Goal: Task Accomplishment & Management: Manage account settings

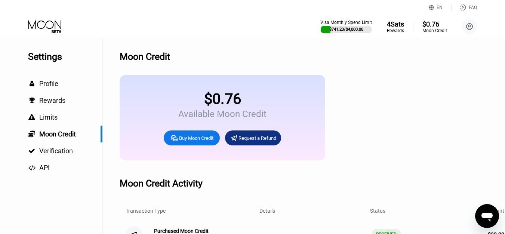
click at [49, 30] on icon at bounding box center [45, 26] width 35 height 13
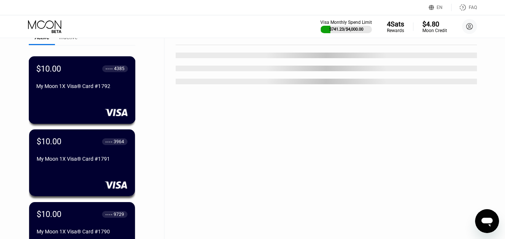
scroll to position [336, 0]
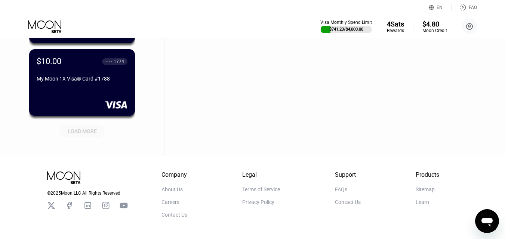
click at [86, 134] on div "LOAD MORE" at bounding box center [82, 131] width 29 height 7
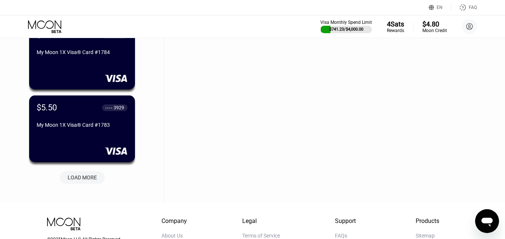
scroll to position [673, 0]
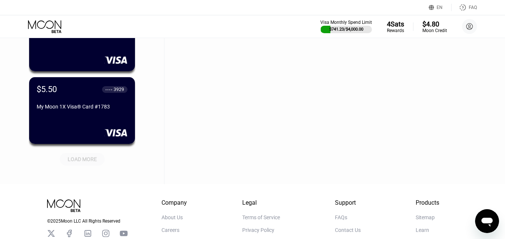
click at [90, 160] on div "LOAD MORE" at bounding box center [82, 159] width 29 height 7
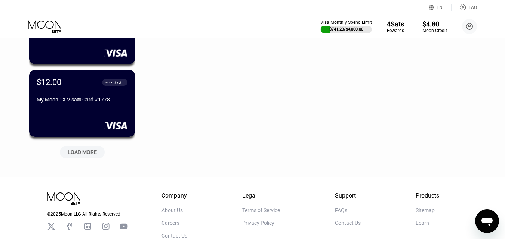
scroll to position [1046, 0]
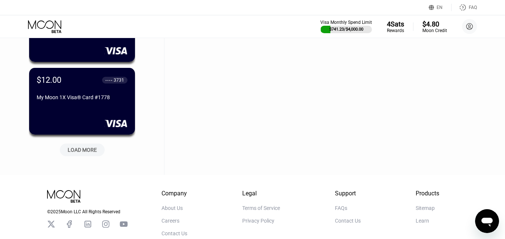
drag, startPoint x: 90, startPoint y: 148, endPoint x: 93, endPoint y: 143, distance: 5.3
click at [89, 148] on div "LOAD MORE" at bounding box center [82, 150] width 29 height 7
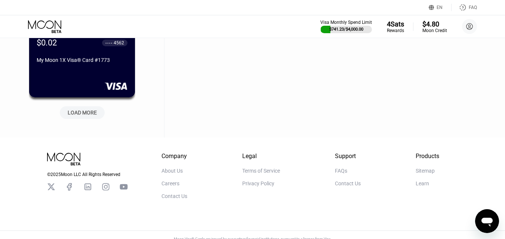
scroll to position [1457, 0]
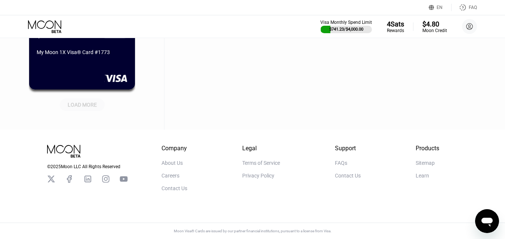
click at [76, 102] on div "LOAD MORE" at bounding box center [82, 105] width 29 height 7
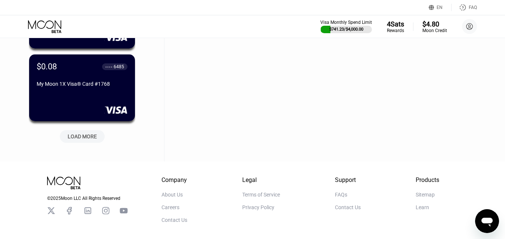
scroll to position [1793, 0]
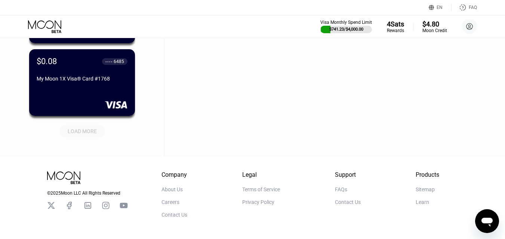
click at [79, 132] on div "LOAD MORE" at bounding box center [82, 131] width 29 height 7
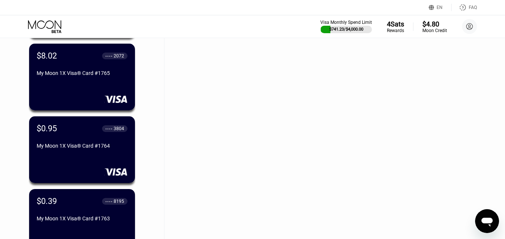
scroll to position [2092, 0]
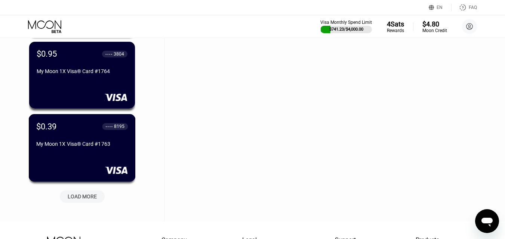
click at [101, 139] on div "$0.39 ● ● ● ● 8195 My Moon 1X Visa® Card #1763" at bounding box center [82, 136] width 92 height 28
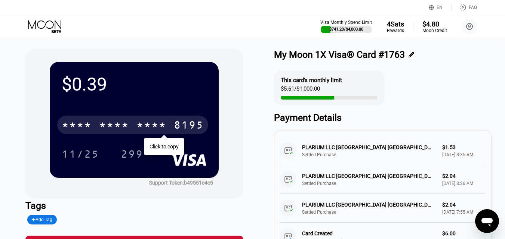
click at [110, 128] on div "* * * *" at bounding box center [114, 126] width 30 height 12
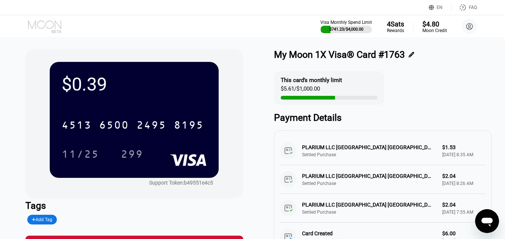
click at [52, 30] on icon at bounding box center [45, 26] width 35 height 13
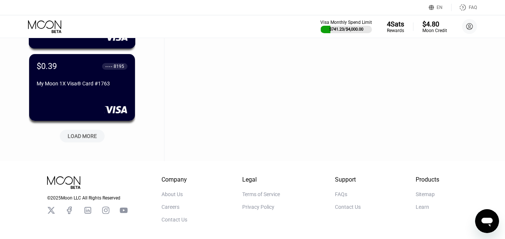
scroll to position [2153, 0]
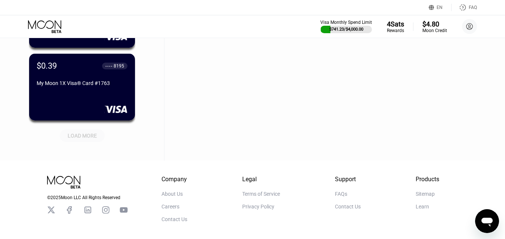
click at [95, 137] on div "LOAD MORE" at bounding box center [82, 136] width 29 height 7
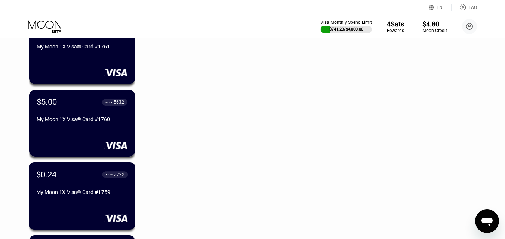
scroll to position [2377, 0]
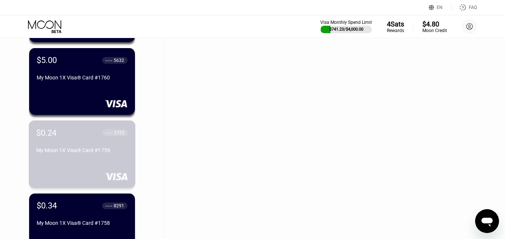
click at [97, 149] on div "$0.24 ● ● ● ● 3722 My Moon 1X Visa® Card #1759" at bounding box center [82, 142] width 92 height 28
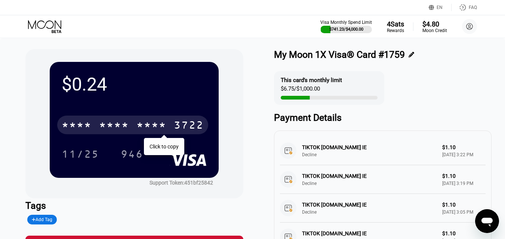
click at [110, 129] on div "* * * *" at bounding box center [114, 126] width 30 height 12
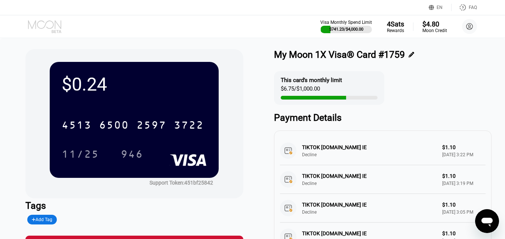
click at [43, 30] on icon at bounding box center [45, 26] width 35 height 13
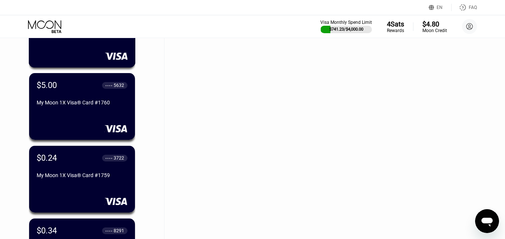
scroll to position [2458, 0]
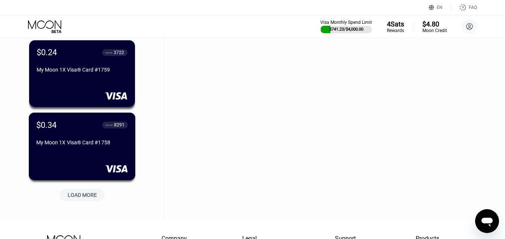
click at [90, 139] on div "$0.34 ● ● ● ● 8291 My Moon 1X Visa® Card #1758" at bounding box center [82, 134] width 92 height 28
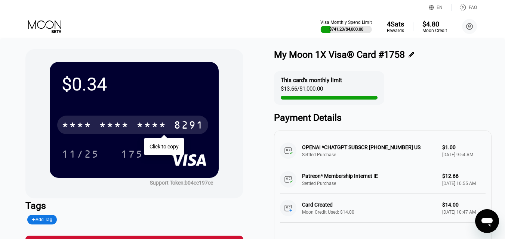
click at [102, 130] on div "* * * *" at bounding box center [114, 126] width 30 height 12
click at [49, 27] on icon at bounding box center [45, 26] width 35 height 13
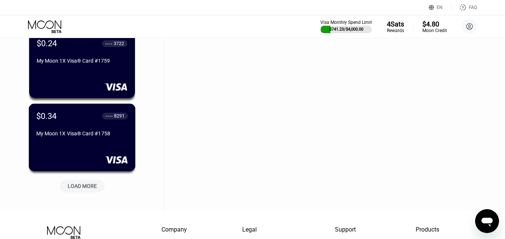
scroll to position [2480, 0]
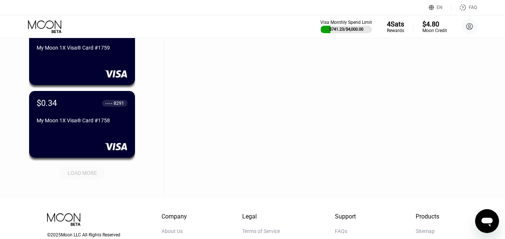
click at [86, 176] on div "LOAD MORE" at bounding box center [82, 173] width 29 height 7
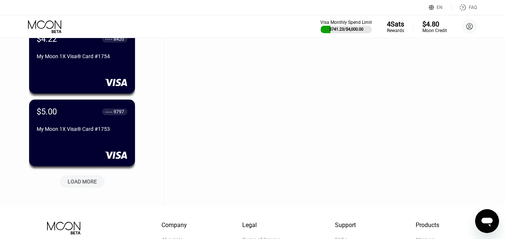
scroll to position [2854, 0]
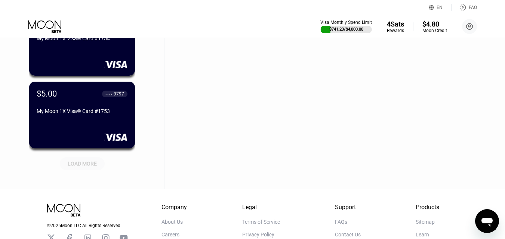
click at [91, 167] on div "LOAD MORE" at bounding box center [82, 164] width 29 height 7
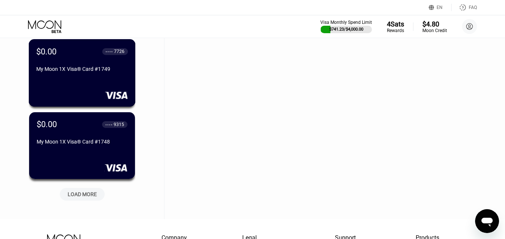
scroll to position [3190, 0]
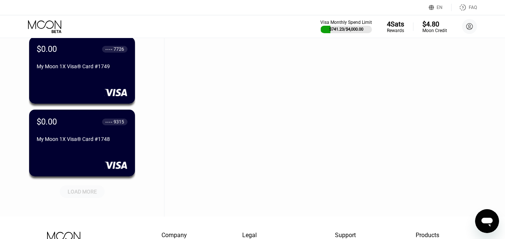
click at [83, 191] on div "LOAD MORE" at bounding box center [82, 192] width 29 height 7
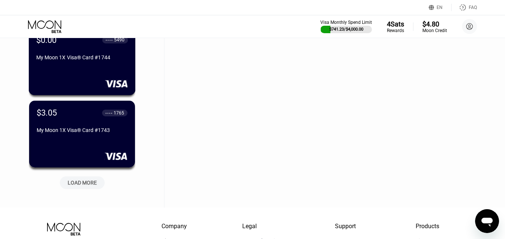
scroll to position [3564, 0]
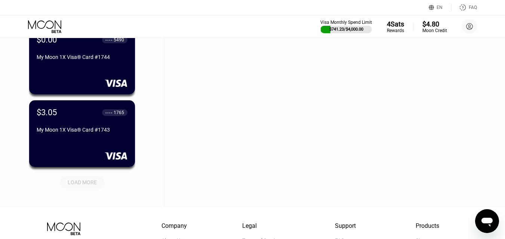
click at [89, 181] on div "LOAD MORE" at bounding box center [82, 182] width 29 height 7
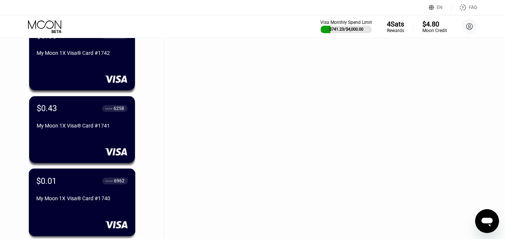
scroll to position [3713, 0]
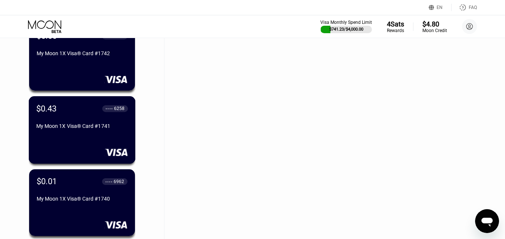
click at [92, 122] on div "$0.43 ● ● ● ● 6258 My Moon 1X Visa® Card #1741" at bounding box center [82, 118] width 92 height 28
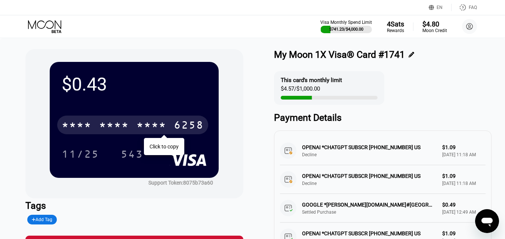
click at [98, 132] on div "* * * * * * * * * * * * 6258" at bounding box center [132, 125] width 151 height 19
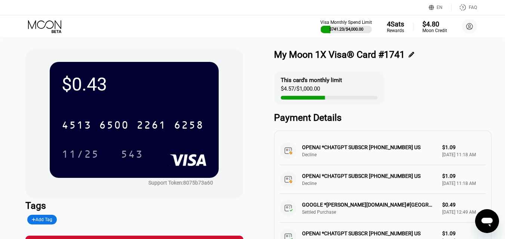
click at [35, 25] on icon at bounding box center [45, 26] width 35 height 13
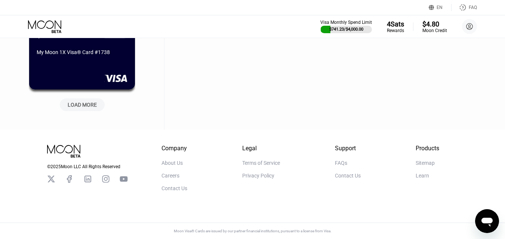
drag, startPoint x: 506, startPoint y: 13, endPoint x: 12, endPoint y: 23, distance: 494.4
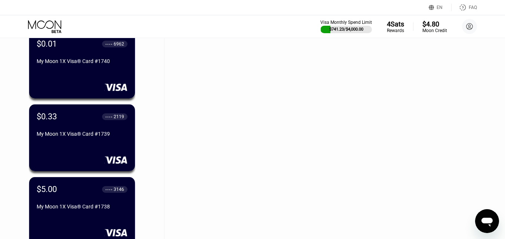
scroll to position [3900, 0]
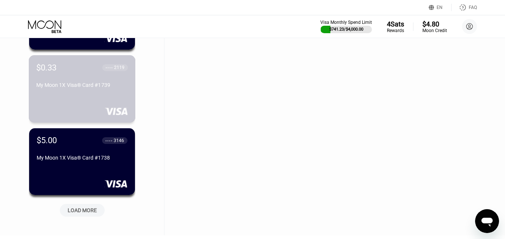
click at [102, 97] on div "$0.33 ● ● ● ● 2119 My Moon 1X Visa® Card #1739" at bounding box center [82, 89] width 107 height 68
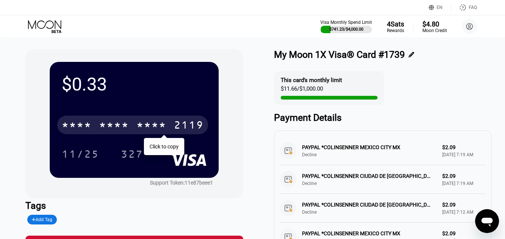
click at [136, 123] on div "* * * *" at bounding box center [151, 126] width 30 height 12
click at [44, 22] on icon at bounding box center [44, 24] width 33 height 9
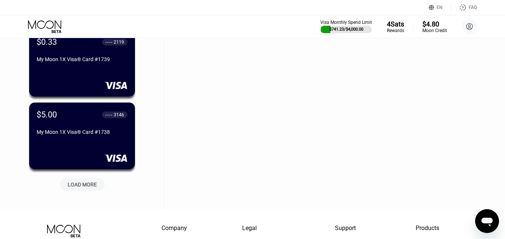
scroll to position [3933, 0]
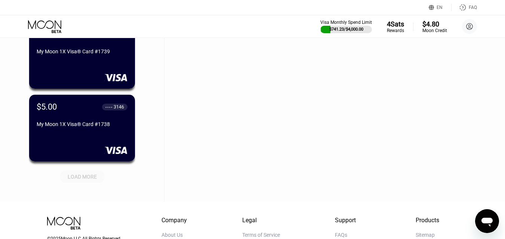
click at [86, 175] on div "LOAD MORE" at bounding box center [82, 177] width 29 height 7
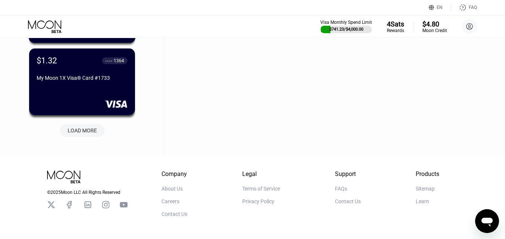
scroll to position [4344, 0]
click at [94, 133] on div "LOAD MORE" at bounding box center [82, 130] width 29 height 7
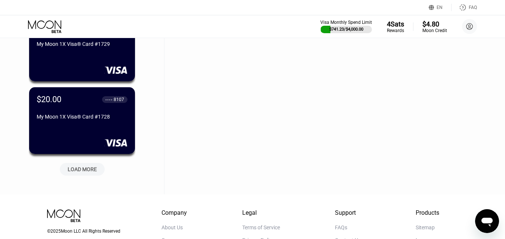
scroll to position [4681, 0]
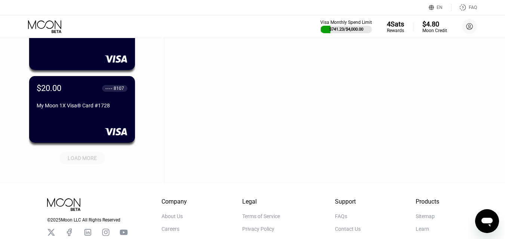
click at [87, 155] on div "LOAD MORE" at bounding box center [82, 158] width 45 height 13
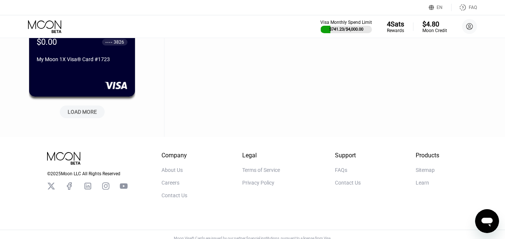
scroll to position [5092, 0]
click at [86, 109] on div "LOAD MORE" at bounding box center [82, 111] width 29 height 7
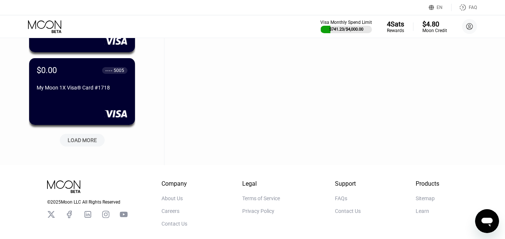
scroll to position [5428, 0]
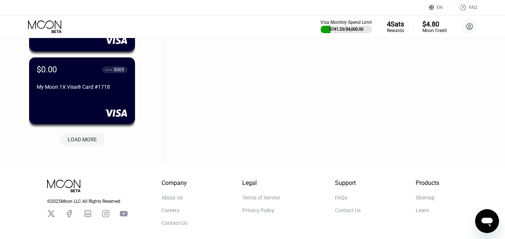
click at [87, 138] on div "LOAD MORE" at bounding box center [82, 139] width 29 height 7
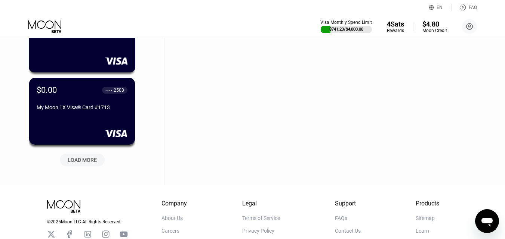
scroll to position [5801, 0]
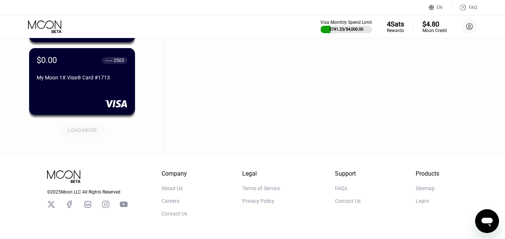
click at [83, 134] on div "LOAD MORE" at bounding box center [82, 130] width 29 height 7
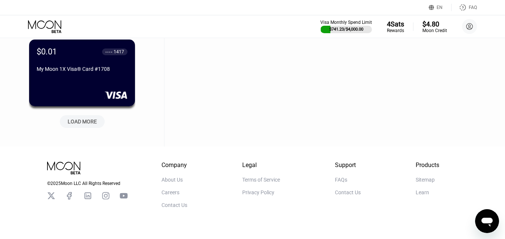
scroll to position [6175, 0]
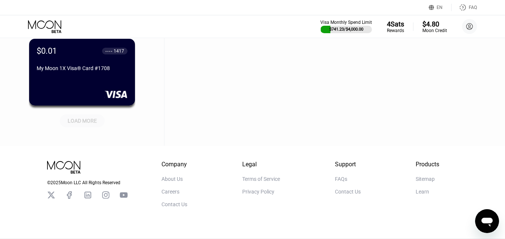
click at [91, 124] on div "LOAD MORE" at bounding box center [82, 121] width 29 height 7
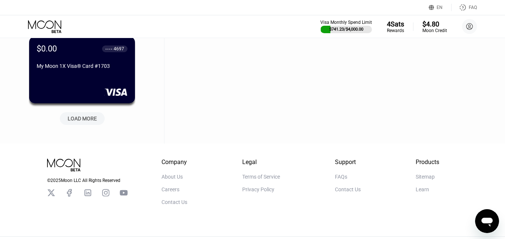
scroll to position [6549, 0]
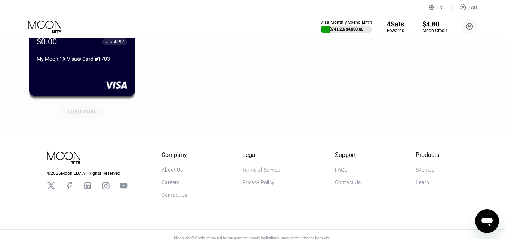
click at [93, 113] on div "LOAD MORE" at bounding box center [82, 111] width 29 height 7
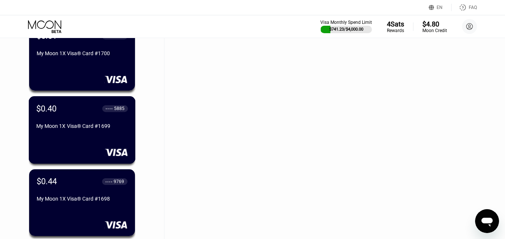
scroll to position [6810, 0]
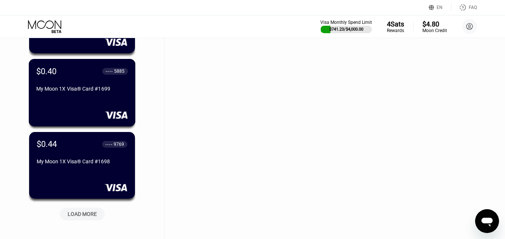
click at [102, 92] on div "My Moon 1X Visa® Card #1699" at bounding box center [82, 89] width 92 height 6
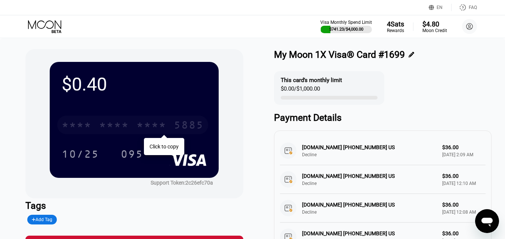
click at [108, 123] on div "* * * *" at bounding box center [114, 126] width 30 height 12
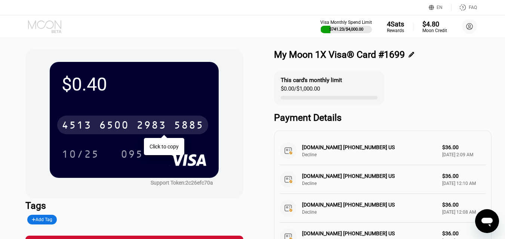
click at [51, 24] on icon at bounding box center [45, 26] width 35 height 13
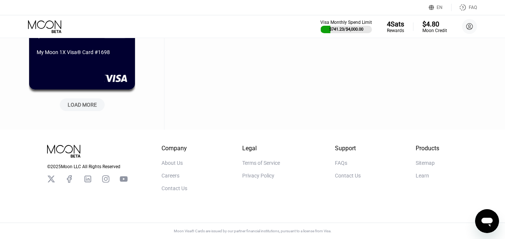
scroll to position [6814, 0]
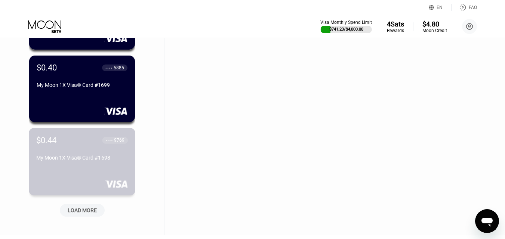
click at [95, 157] on div "$0.44 ● ● ● ● 9769 My Moon 1X Visa® Card #1698" at bounding box center [82, 150] width 92 height 28
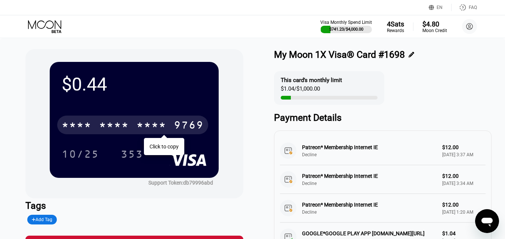
click at [136, 120] on div "* * * * * * * * * * * * 9769" at bounding box center [132, 125] width 151 height 19
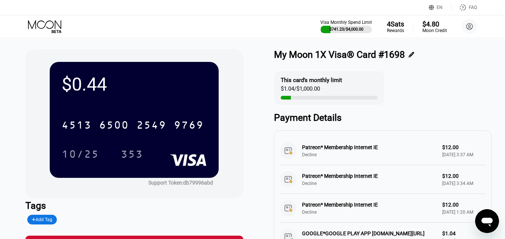
click at [56, 24] on icon at bounding box center [45, 26] width 35 height 13
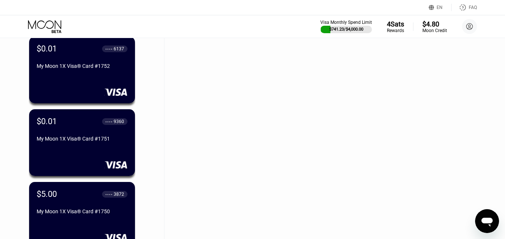
scroll to position [6889, 0]
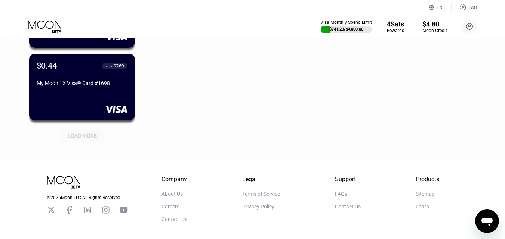
drag, startPoint x: 82, startPoint y: 140, endPoint x: 93, endPoint y: 2, distance: 138.3
click at [82, 139] on div "LOAD MORE" at bounding box center [82, 136] width 29 height 7
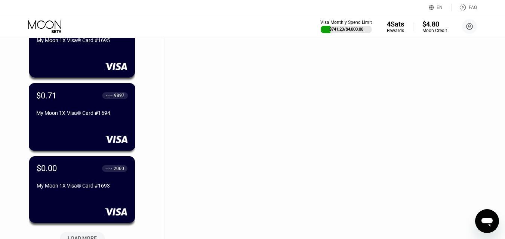
scroll to position [7262, 0]
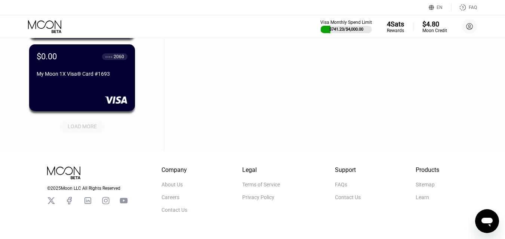
click at [102, 127] on div "LOAD MORE" at bounding box center [82, 126] width 45 height 13
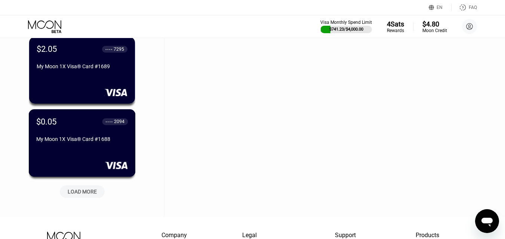
scroll to position [7599, 0]
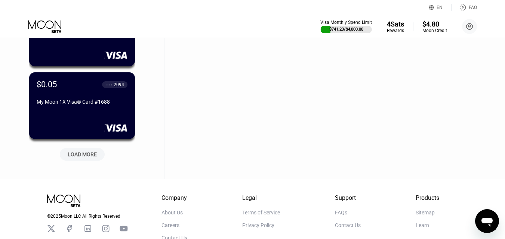
click at [88, 154] on div "LOAD MORE" at bounding box center [82, 154] width 29 height 7
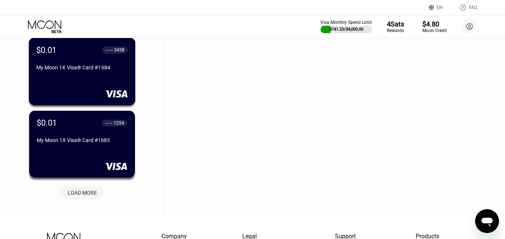
scroll to position [7935, 0]
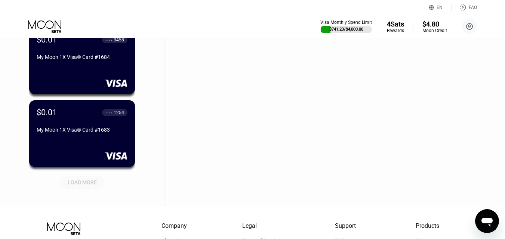
click at [88, 184] on div "LOAD MORE" at bounding box center [82, 182] width 29 height 7
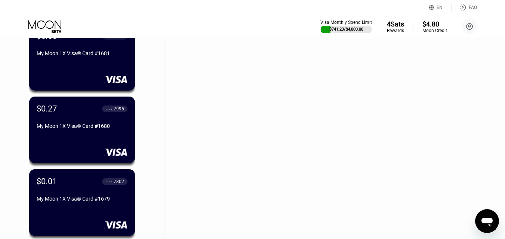
scroll to position [8159, 0]
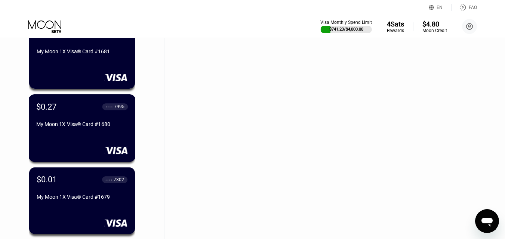
click at [108, 127] on div "My Moon 1X Visa® Card #1680" at bounding box center [82, 124] width 92 height 6
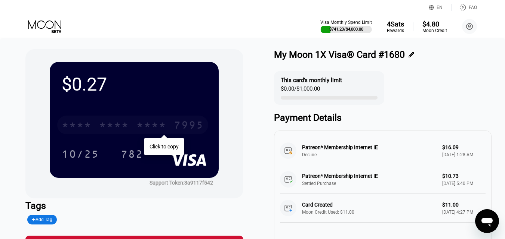
click at [108, 130] on div "* * * *" at bounding box center [114, 126] width 30 height 12
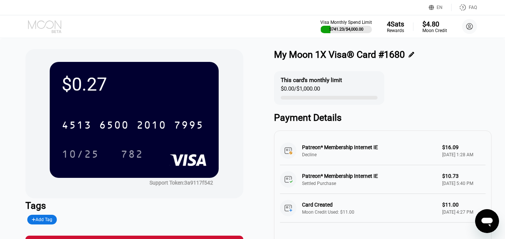
click at [45, 26] on icon at bounding box center [45, 26] width 35 height 13
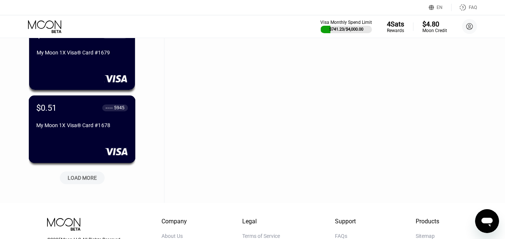
scroll to position [8374, 0]
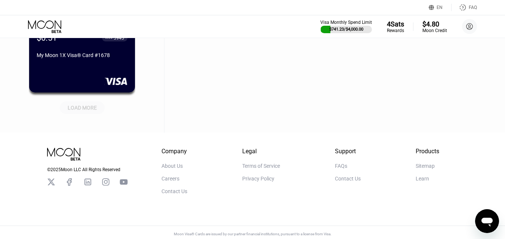
click at [89, 109] on div "LOAD MORE" at bounding box center [82, 108] width 29 height 7
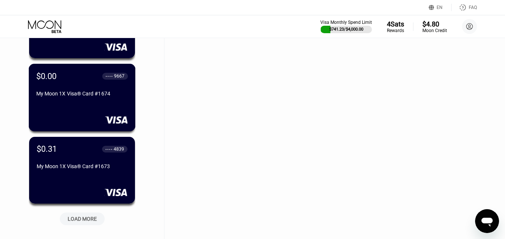
scroll to position [8635, 0]
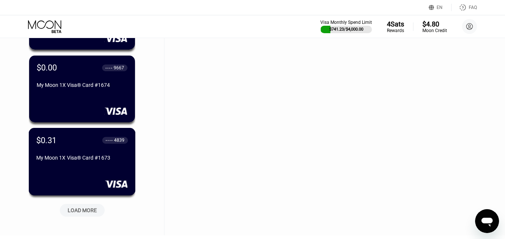
click at [94, 158] on div "My Moon 1X Visa® Card #1673" at bounding box center [82, 158] width 92 height 6
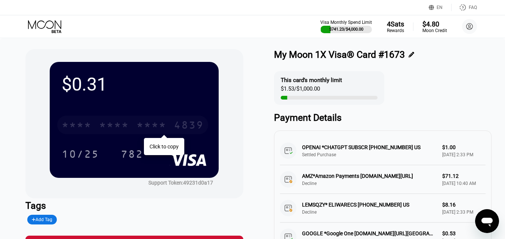
click at [127, 123] on div "* * * *" at bounding box center [114, 126] width 30 height 12
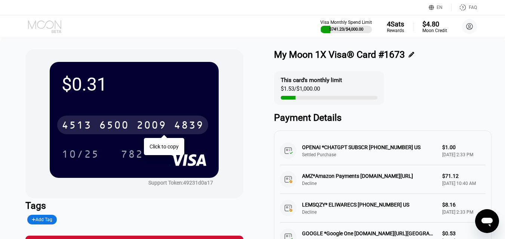
click at [51, 27] on icon at bounding box center [45, 26] width 35 height 13
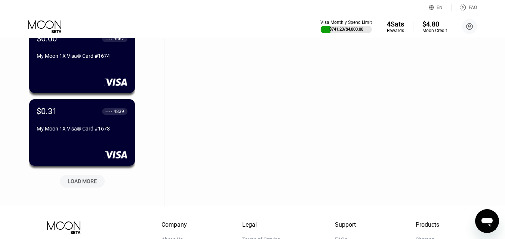
scroll to position [8673, 0]
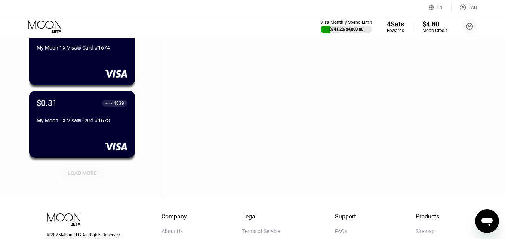
click at [84, 176] on div "LOAD MORE" at bounding box center [82, 173] width 29 height 7
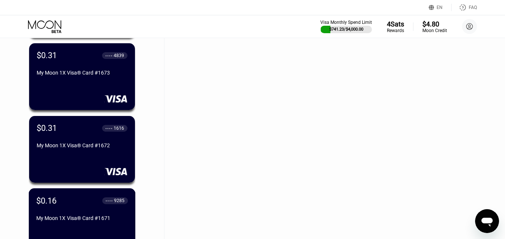
scroll to position [8785, 0]
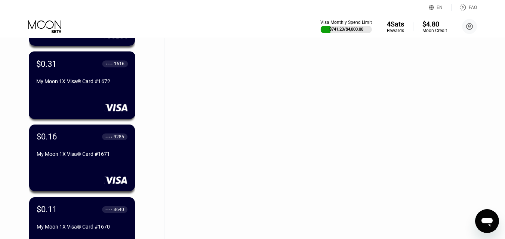
click at [107, 104] on div "$0.31 ● ● ● ● 1616 My Moon 1X Visa® Card #1672" at bounding box center [82, 86] width 107 height 68
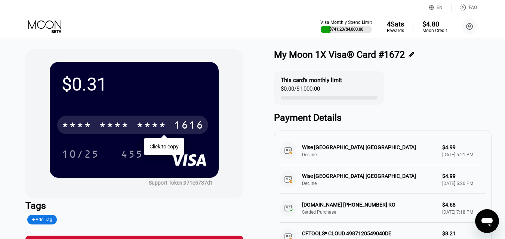
click at [110, 121] on div "* * * *" at bounding box center [114, 126] width 30 height 12
click at [49, 26] on icon at bounding box center [45, 26] width 35 height 13
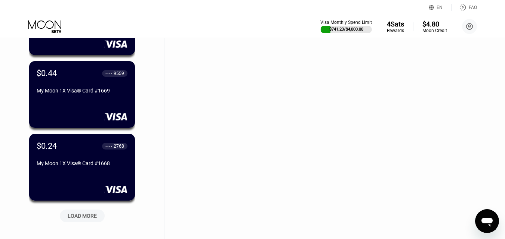
scroll to position [9054, 0]
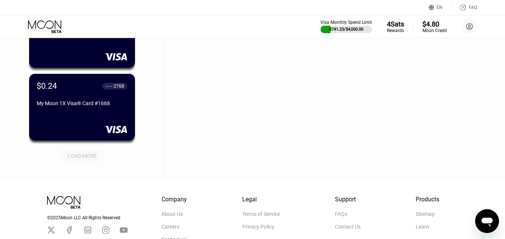
click at [80, 156] on div "LOAD MORE" at bounding box center [82, 156] width 29 height 7
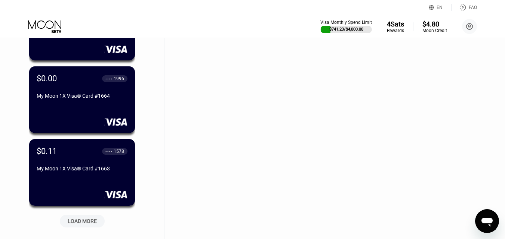
scroll to position [9428, 0]
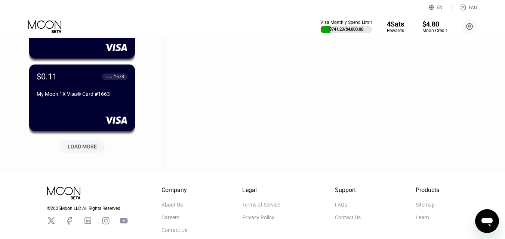
click at [87, 149] on div "LOAD MORE" at bounding box center [82, 146] width 29 height 7
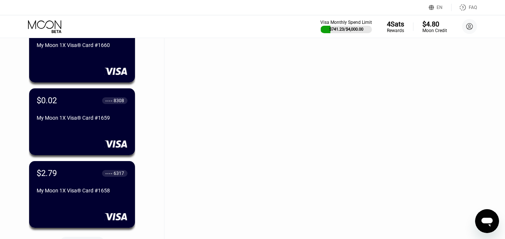
scroll to position [9727, 0]
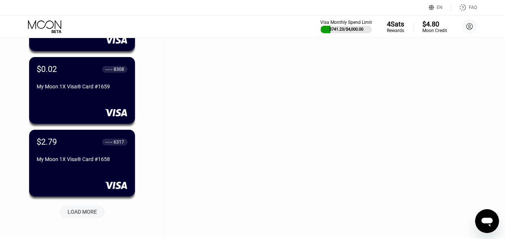
click at [88, 210] on div "LOAD MORE" at bounding box center [82, 212] width 29 height 7
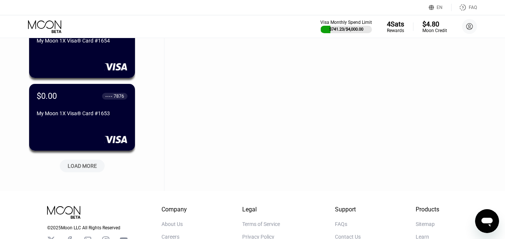
scroll to position [10138, 0]
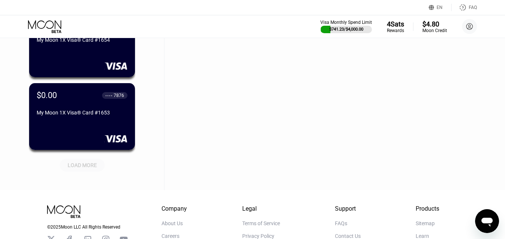
click at [83, 166] on div "LOAD MORE" at bounding box center [82, 165] width 29 height 7
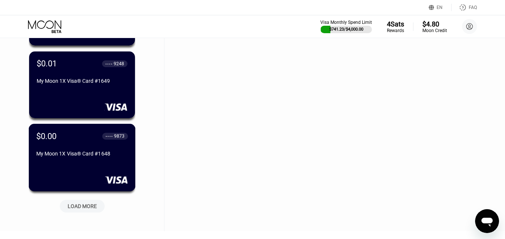
scroll to position [10474, 0]
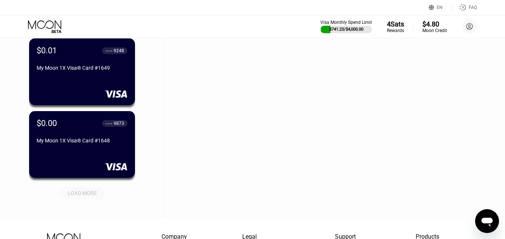
click at [89, 193] on div "LOAD MORE" at bounding box center [82, 193] width 29 height 7
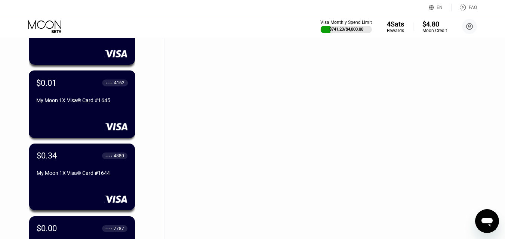
scroll to position [10735, 0]
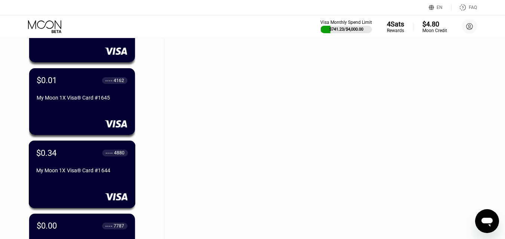
click at [92, 174] on div "My Moon 1X Visa® Card #1644" at bounding box center [82, 171] width 92 height 6
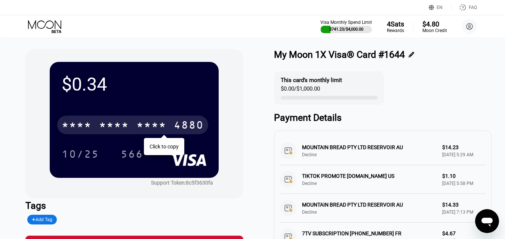
click at [116, 126] on div "* * * *" at bounding box center [114, 126] width 30 height 12
click at [49, 27] on icon at bounding box center [45, 26] width 35 height 13
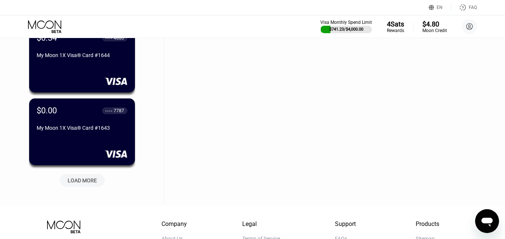
scroll to position [10858, 0]
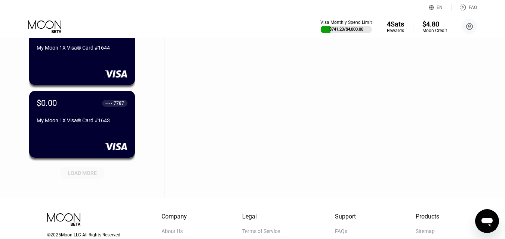
click at [83, 179] on div "LOAD MORE" at bounding box center [82, 173] width 45 height 13
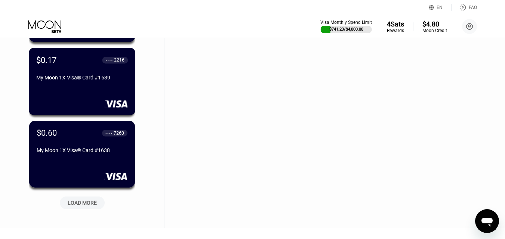
scroll to position [11232, 0]
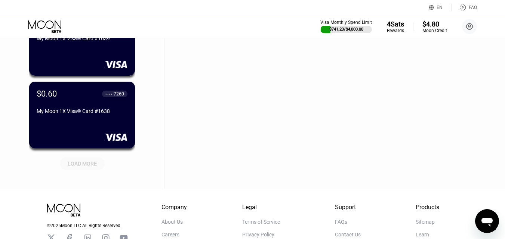
click at [90, 163] on div "LOAD MORE" at bounding box center [82, 164] width 29 height 7
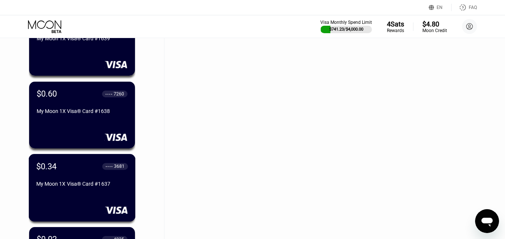
scroll to position [11344, 0]
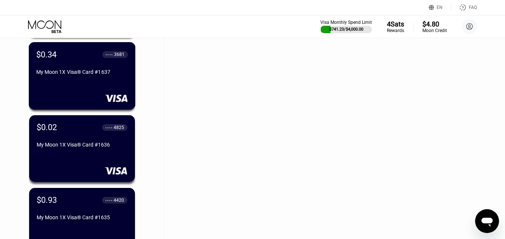
click at [101, 72] on div "My Moon 1X Visa® Card #1637" at bounding box center [82, 72] width 92 height 6
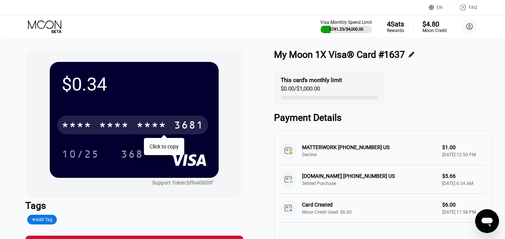
click at [125, 124] on div "* * * *" at bounding box center [114, 126] width 30 height 12
click at [51, 26] on icon at bounding box center [45, 26] width 35 height 13
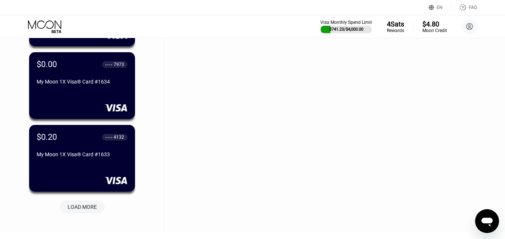
scroll to position [11571, 0]
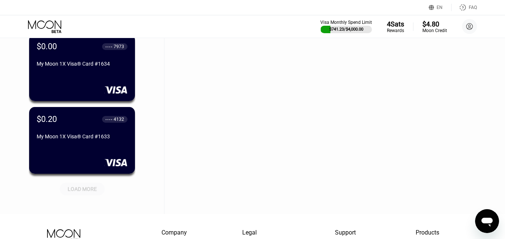
click at [84, 190] on div "LOAD MORE" at bounding box center [82, 189] width 29 height 7
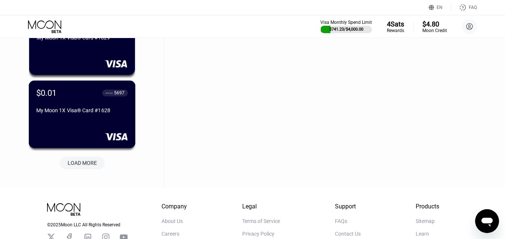
scroll to position [11982, 0]
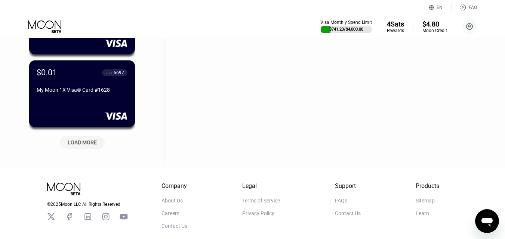
click at [86, 143] on div "LOAD MORE" at bounding box center [82, 142] width 29 height 7
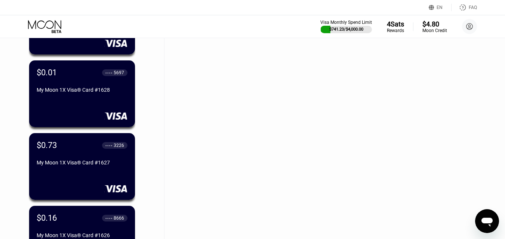
scroll to position [12318, 0]
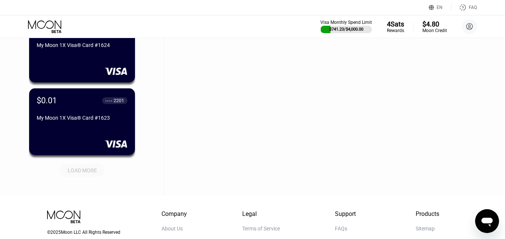
click at [85, 168] on div "LOAD MORE" at bounding box center [82, 170] width 29 height 7
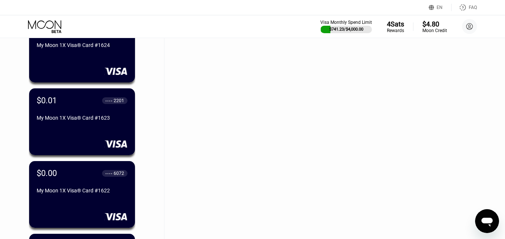
scroll to position [12617, 0]
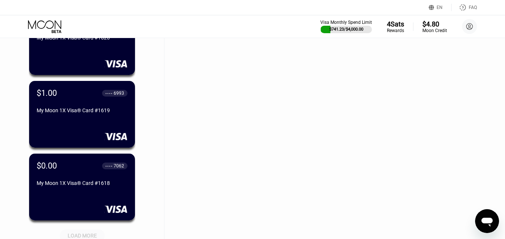
click at [87, 232] on div "LOAD MORE" at bounding box center [82, 236] width 45 height 13
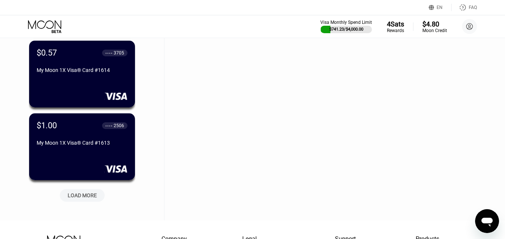
scroll to position [13028, 0]
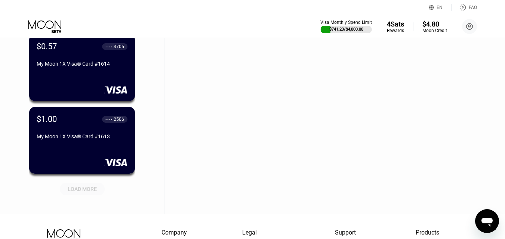
click at [75, 189] on div "LOAD MORE" at bounding box center [82, 189] width 29 height 7
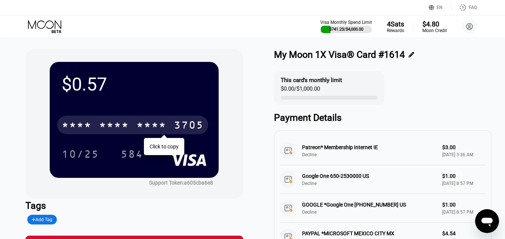
click at [121, 123] on div "* * * *" at bounding box center [114, 126] width 30 height 12
click at [55, 25] on icon at bounding box center [45, 26] width 35 height 13
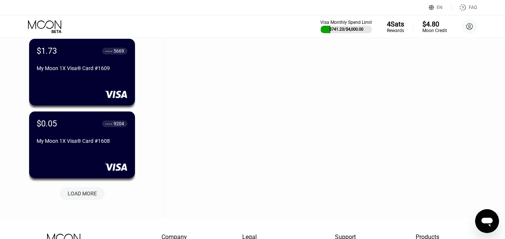
scroll to position [13408, 0]
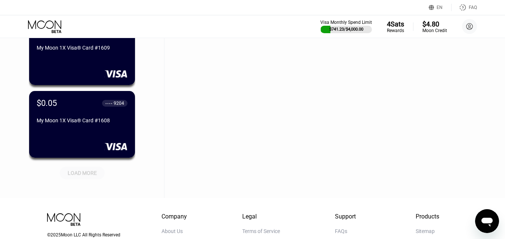
click at [84, 174] on div "LOAD MORE" at bounding box center [82, 173] width 29 height 7
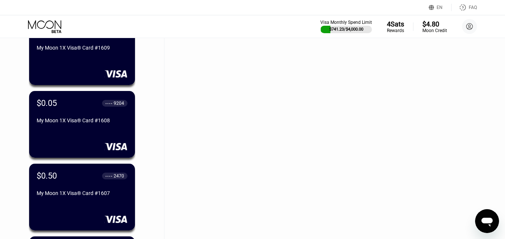
scroll to position [13782, 0]
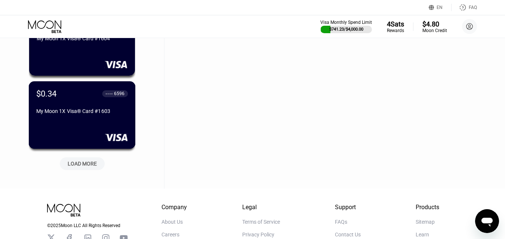
click at [95, 114] on div "My Moon 1X Visa® Card #1603" at bounding box center [82, 111] width 92 height 6
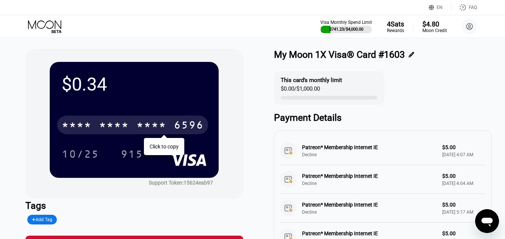
click at [122, 124] on div "* * * *" at bounding box center [114, 126] width 30 height 12
click at [40, 35] on div "Visa Monthly Spend Limit $741.23 / $4,000.00 4 Sats Rewards $4.80 Moon Credit […" at bounding box center [252, 26] width 505 height 22
click at [46, 26] on icon at bounding box center [45, 26] width 35 height 13
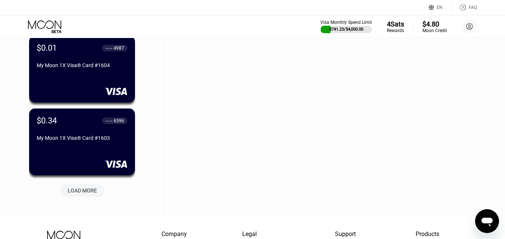
scroll to position [13767, 0]
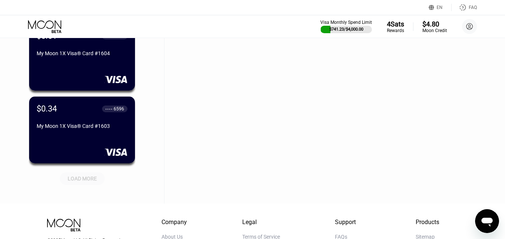
click at [84, 175] on div "LOAD MORE" at bounding box center [82, 179] width 45 height 13
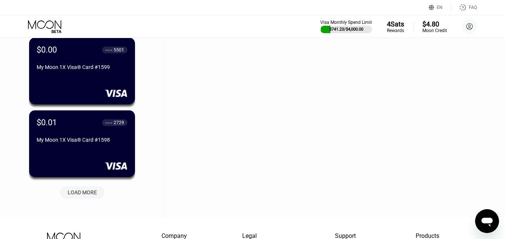
scroll to position [14140, 0]
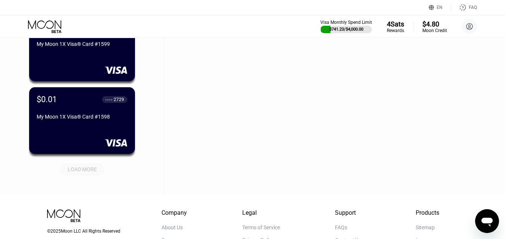
drag, startPoint x: 85, startPoint y: 169, endPoint x: 153, endPoint y: 71, distance: 119.2
click at [85, 170] on div "LOAD MORE" at bounding box center [82, 169] width 29 height 7
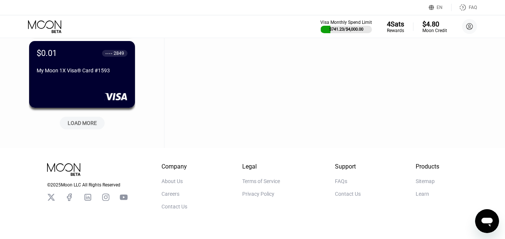
scroll to position [14551, 0]
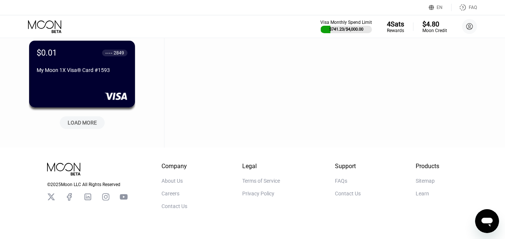
click at [85, 126] on div "LOAD MORE" at bounding box center [82, 123] width 29 height 7
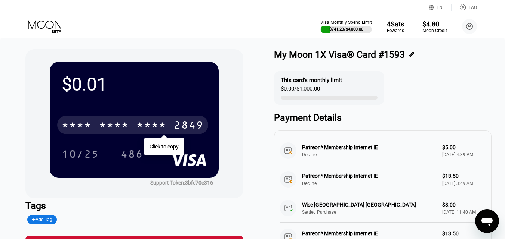
click at [126, 127] on div "* * * *" at bounding box center [114, 126] width 30 height 12
click at [49, 24] on icon at bounding box center [45, 26] width 35 height 13
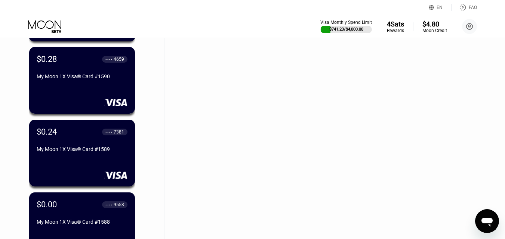
scroll to position [14801, 0]
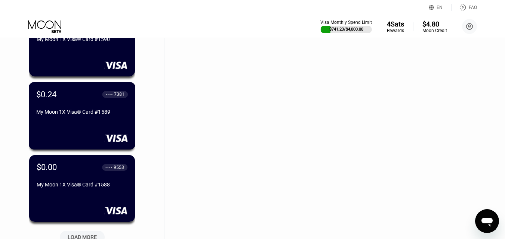
click at [86, 118] on div "My Moon 1X Visa® Card #1589" at bounding box center [82, 113] width 92 height 9
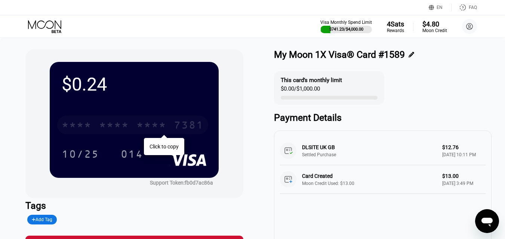
drag, startPoint x: 133, startPoint y: 126, endPoint x: 89, endPoint y: 10, distance: 124.6
click at [133, 126] on div "* * * * * * * * * * * * 7381" at bounding box center [132, 125] width 151 height 19
